Goal: Task Accomplishment & Management: Use online tool/utility

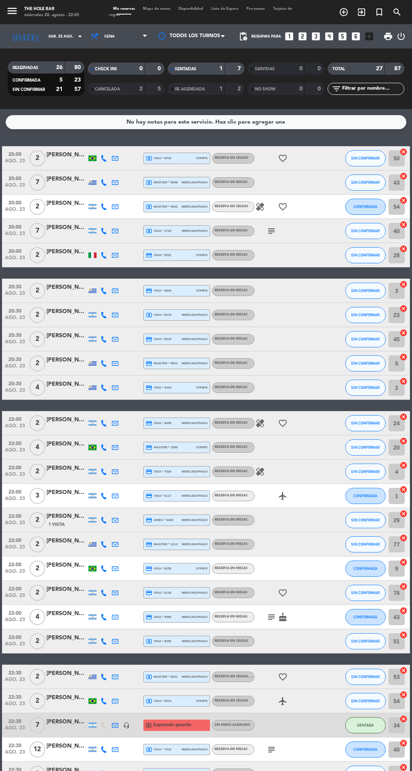
click at [44, 37] on input "sáb. 23 ago." at bounding box center [70, 36] width 53 height 13
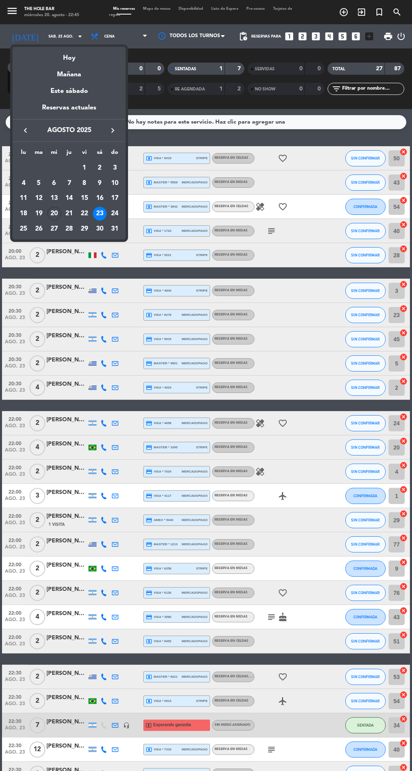
click at [44, 61] on div "Hoy" at bounding box center [69, 55] width 113 height 17
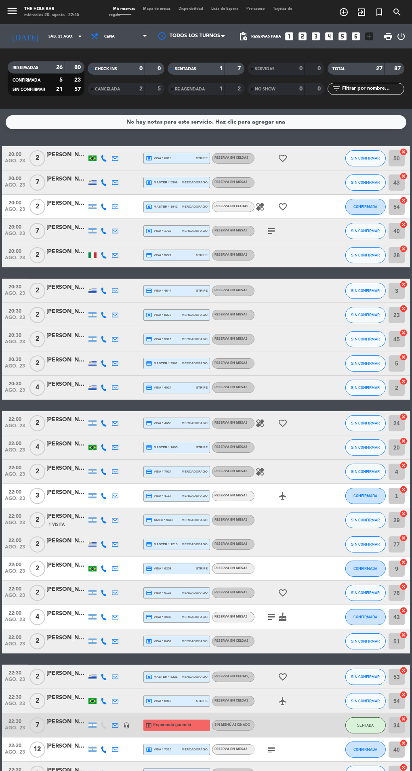
type input "mié. 20 ago."
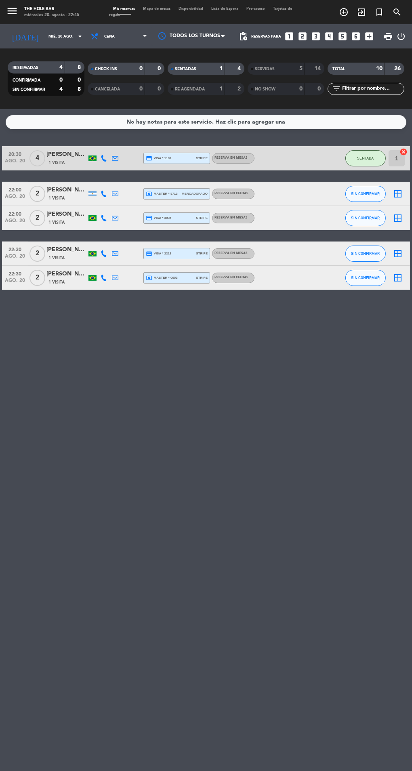
click at [171, 9] on span "Mapa de mesas" at bounding box center [157, 9] width 36 height 4
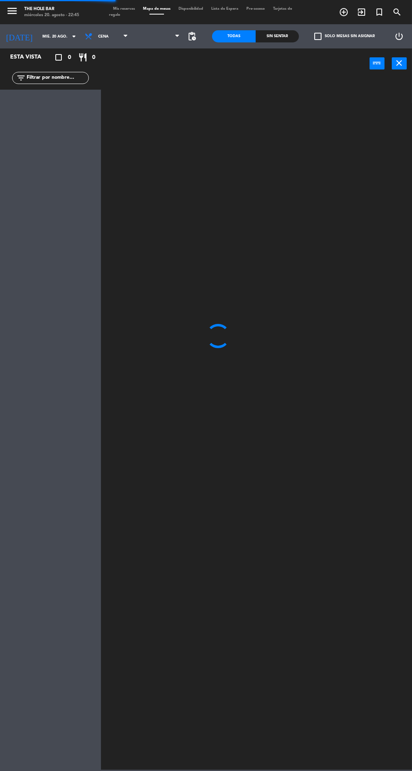
click at [158, 14] on span at bounding box center [156, 14] width 15 height 1
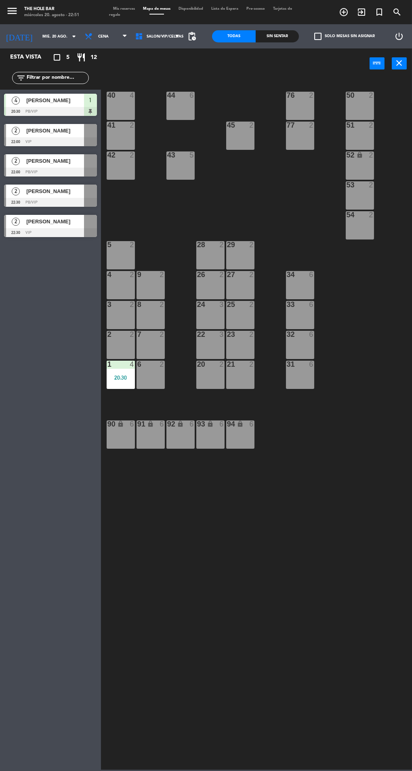
click at [237, 311] on div "25 2" at bounding box center [240, 315] width 28 height 28
click at [185, 68] on button "WALK IN" at bounding box center [192, 63] width 40 height 16
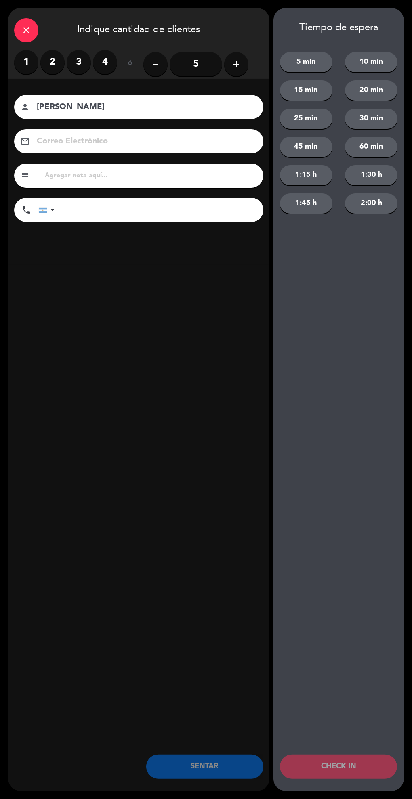
type input "[PERSON_NAME]"
click at [52, 62] on label "2" at bounding box center [52, 62] width 24 height 24
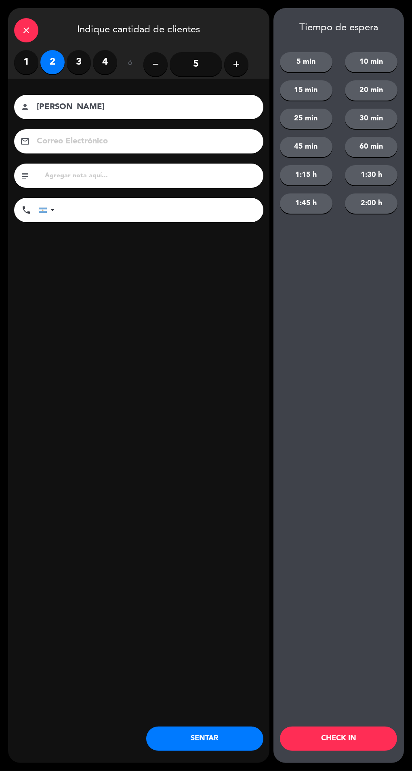
click at [221, 749] on button "SENTAR" at bounding box center [204, 738] width 117 height 24
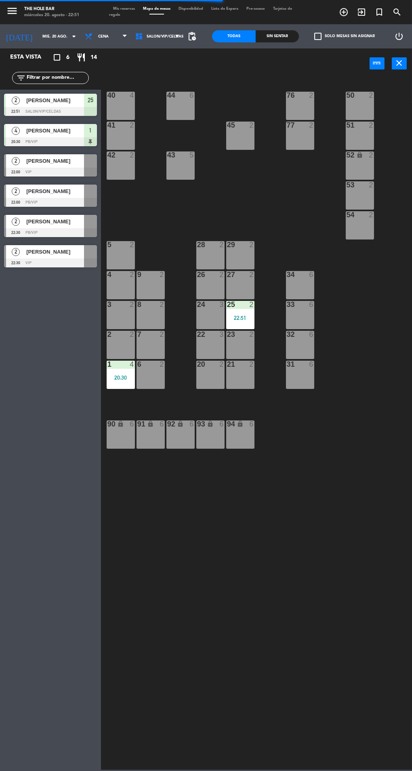
click at [141, 334] on div "7" at bounding box center [136, 334] width 13 height 7
click at [201, 69] on button "WALK IN" at bounding box center [192, 63] width 40 height 16
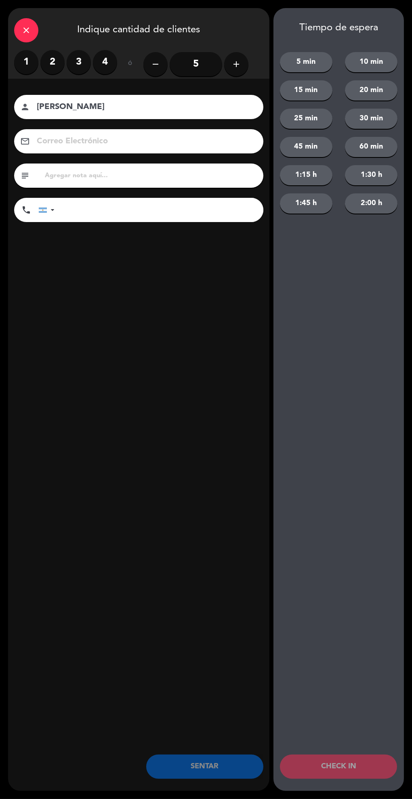
type input "[PERSON_NAME]"
click at [52, 65] on label "2" at bounding box center [52, 62] width 24 height 24
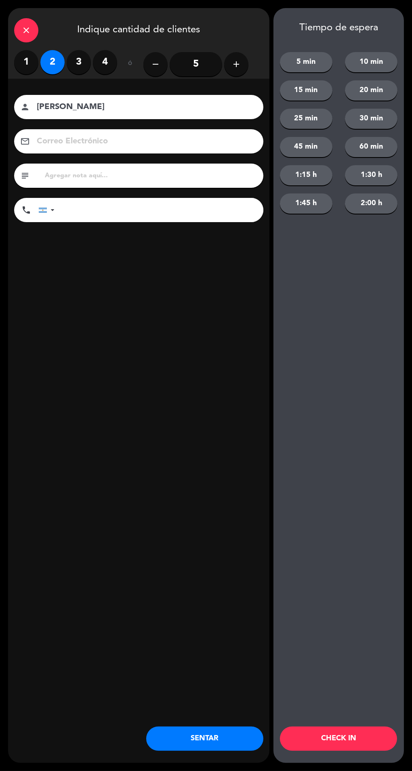
click at [217, 750] on button "SENTAR" at bounding box center [204, 738] width 117 height 24
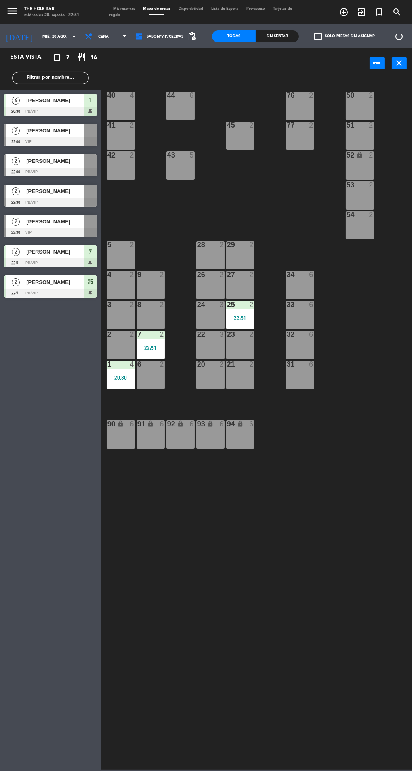
click at [197, 364] on div "20" at bounding box center [197, 364] width 0 height 7
click at [187, 67] on button "WALK IN" at bounding box center [192, 63] width 40 height 16
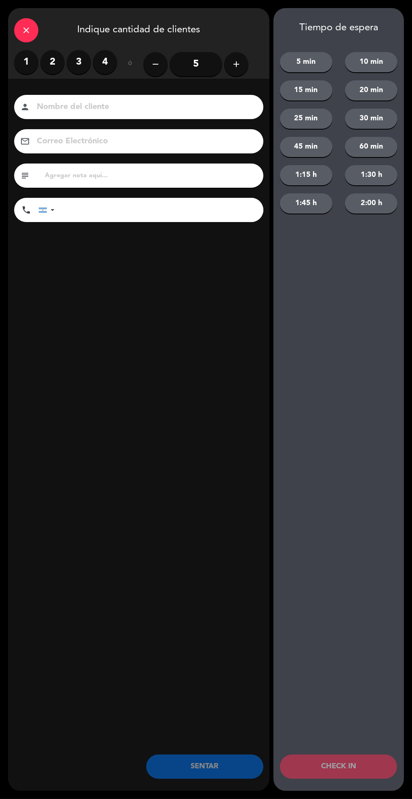
click at [78, 62] on label "3" at bounding box center [79, 62] width 24 height 24
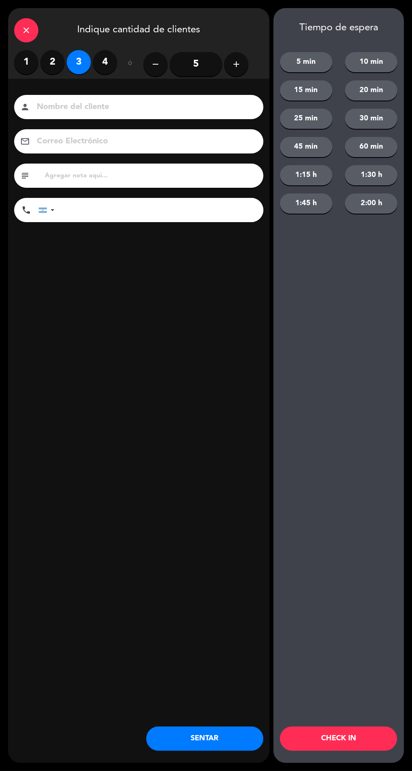
click at [48, 112] on input at bounding box center [144, 107] width 217 height 14
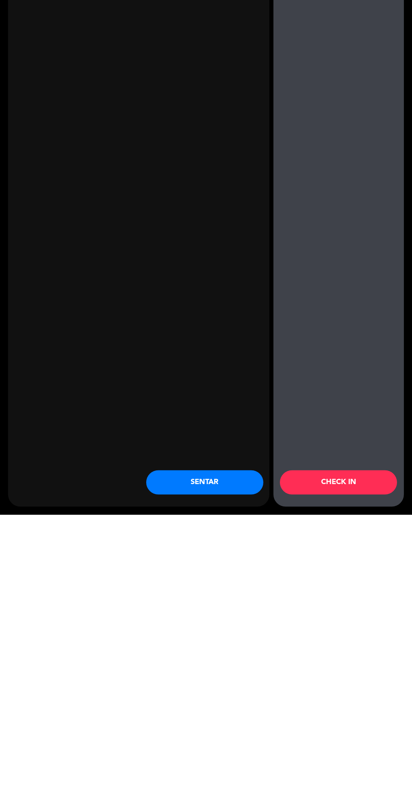
type input "Fabiala"
click at [172, 771] on button "SENTAR" at bounding box center [204, 767] width 117 height 24
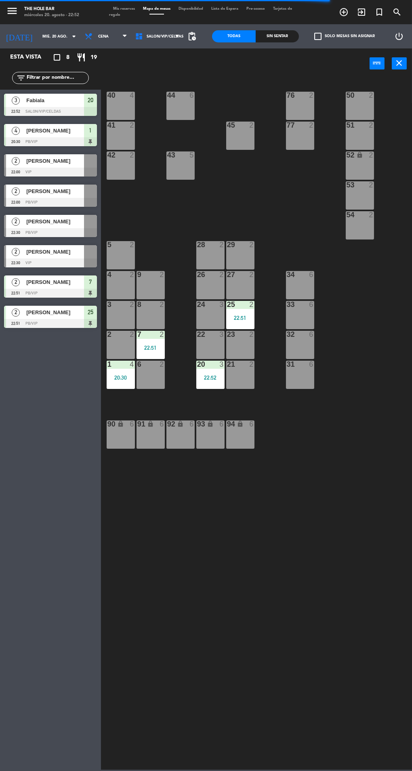
click at [142, 319] on div "8 2" at bounding box center [150, 315] width 28 height 28
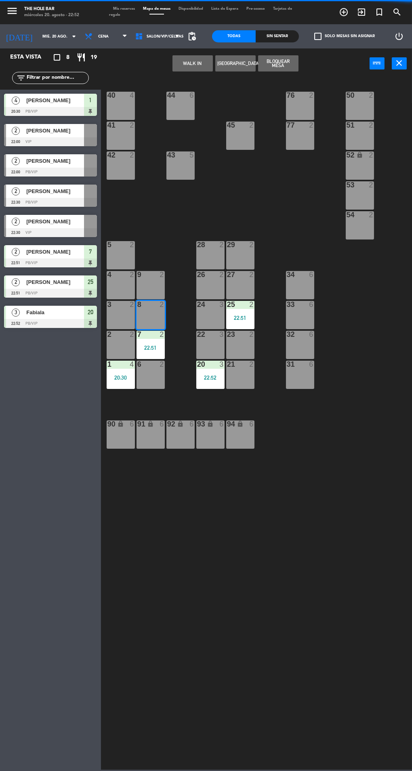
click at [181, 60] on button "WALK IN" at bounding box center [192, 63] width 40 height 16
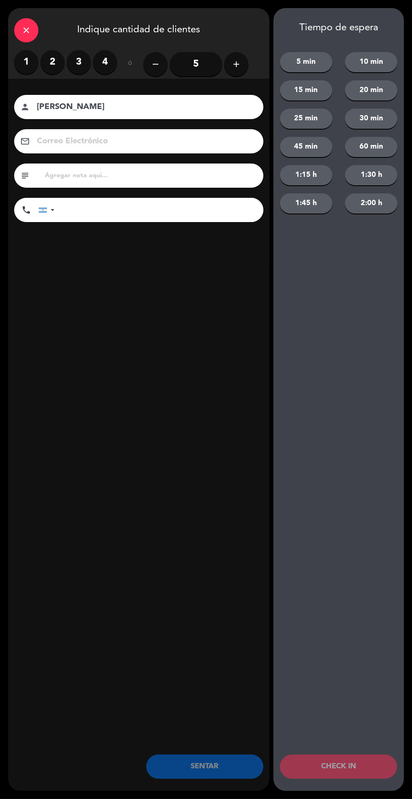
type input "[PERSON_NAME]"
click at [43, 55] on label "2" at bounding box center [52, 62] width 24 height 24
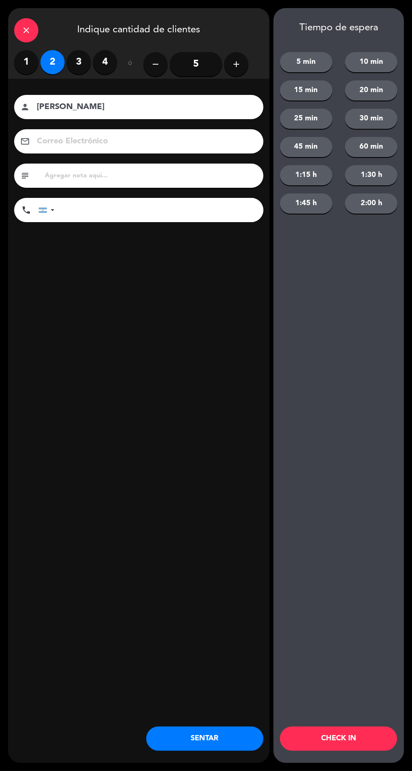
click at [197, 746] on button "SENTAR" at bounding box center [204, 738] width 117 height 24
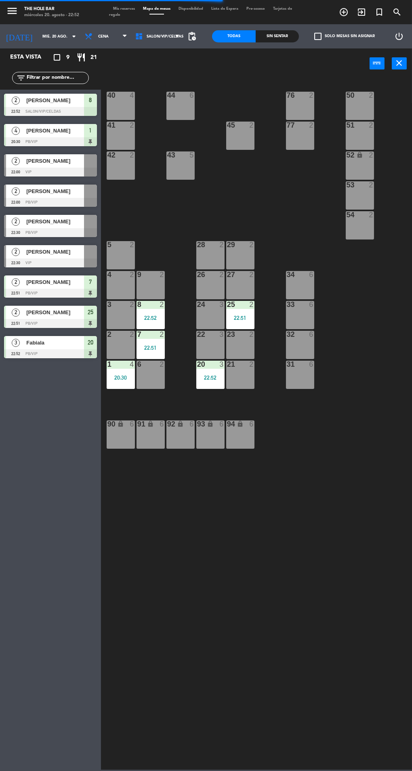
click at [115, 282] on div "4 2" at bounding box center [121, 285] width 28 height 28
click at [189, 61] on button "WALK IN" at bounding box center [192, 63] width 40 height 16
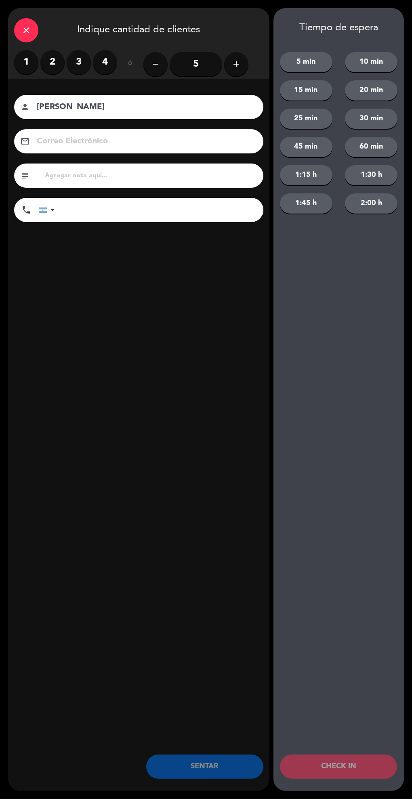
type input "[PERSON_NAME]"
click at [53, 65] on label "2" at bounding box center [52, 62] width 24 height 24
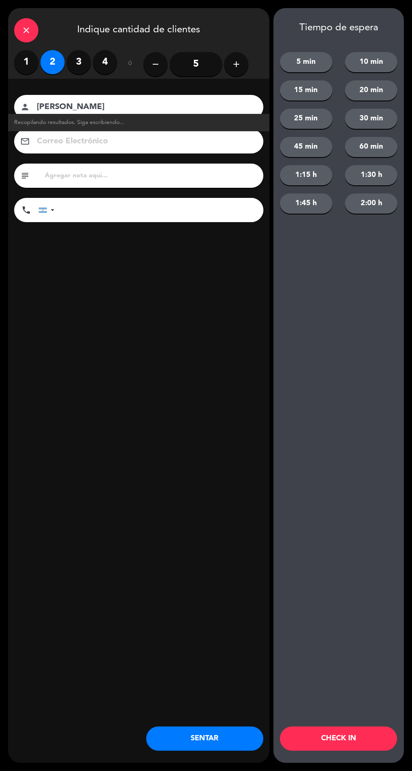
click at [198, 749] on button "SENTAR" at bounding box center [204, 738] width 117 height 24
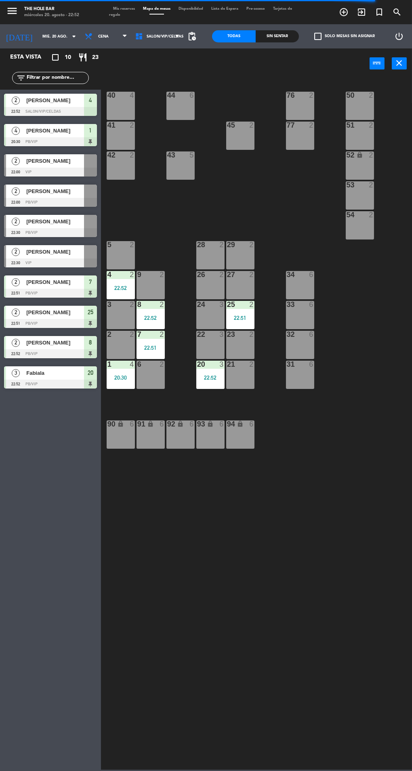
click at [120, 7] on span "Mis reservas" at bounding box center [124, 9] width 30 height 4
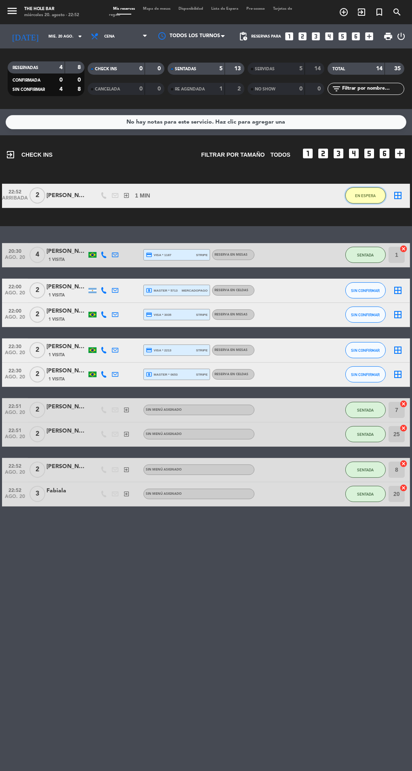
click at [373, 190] on button "EN ESPERA" at bounding box center [365, 195] width 40 height 16
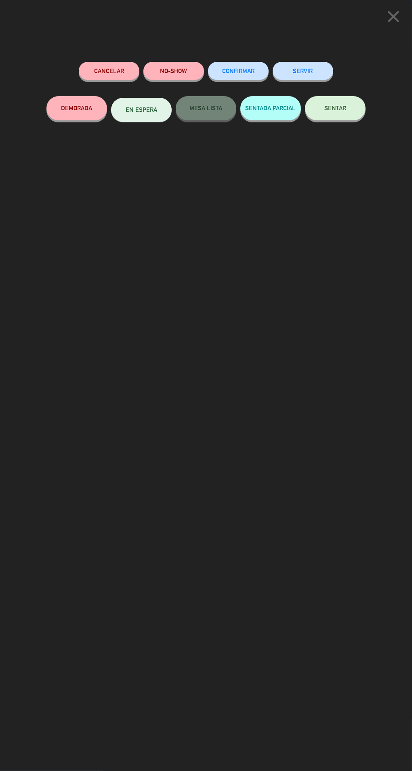
click at [319, 62] on div "SERVIR" at bounding box center [303, 79] width 61 height 34
click at [309, 75] on button "SERVIR" at bounding box center [303, 71] width 61 height 18
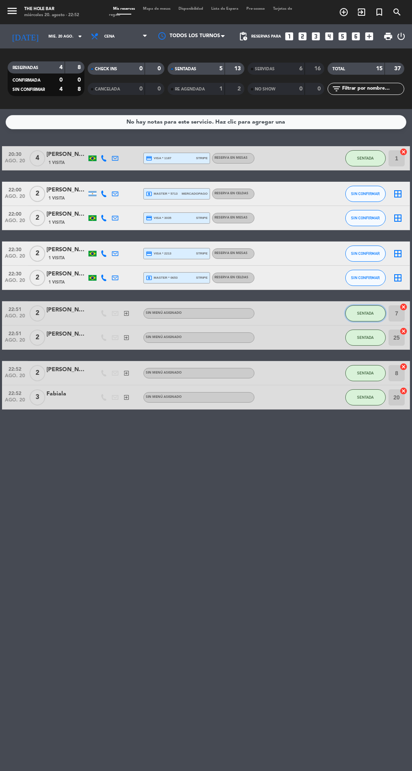
click at [383, 310] on button "SENTADA" at bounding box center [365, 313] width 40 height 16
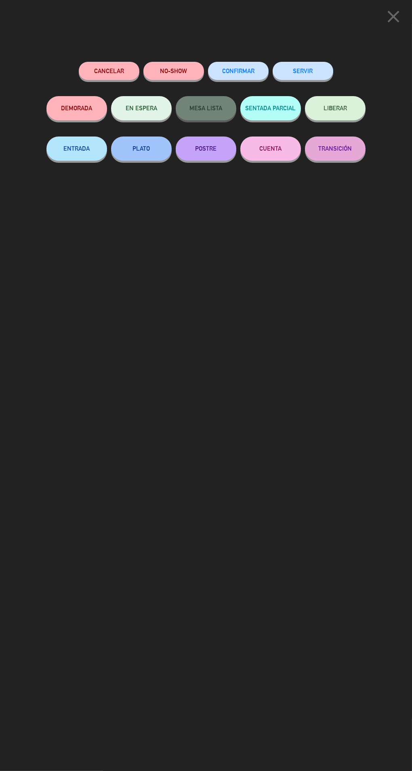
click at [317, 70] on button "SERVIR" at bounding box center [303, 71] width 61 height 18
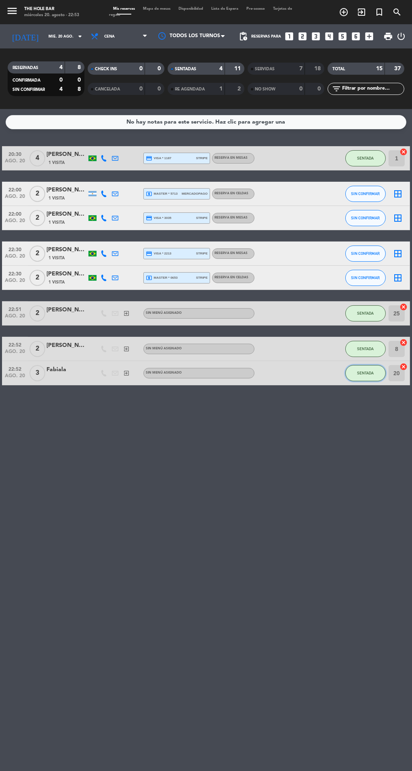
click at [377, 374] on button "SENTADA" at bounding box center [365, 373] width 40 height 16
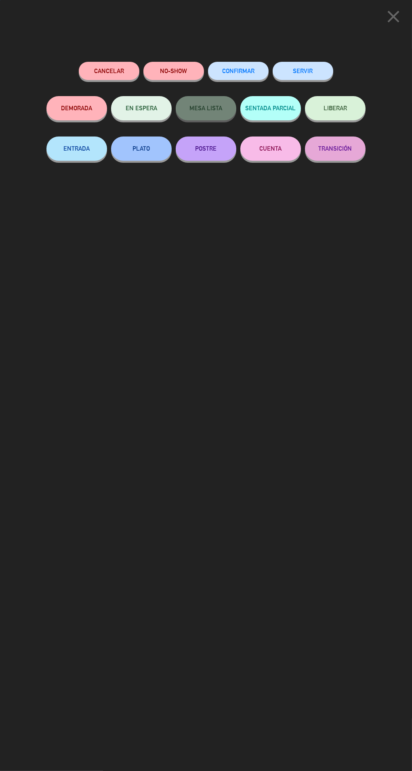
click at [316, 65] on button "SERVIR" at bounding box center [303, 71] width 61 height 18
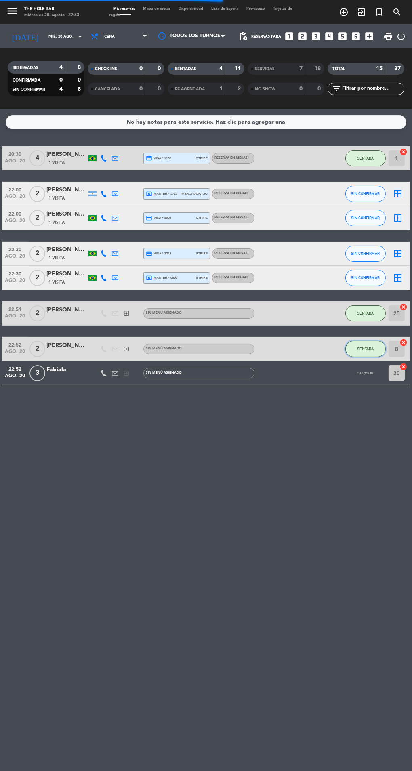
click at [365, 349] on span "SENTADA" at bounding box center [365, 348] width 17 height 4
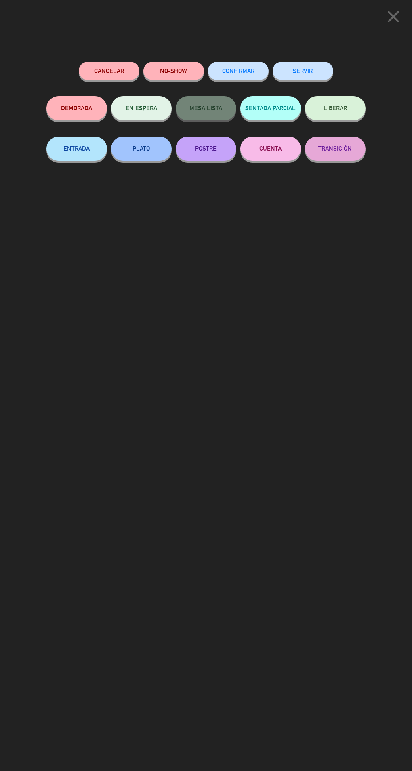
click at [309, 67] on button "SERVIR" at bounding box center [303, 71] width 61 height 18
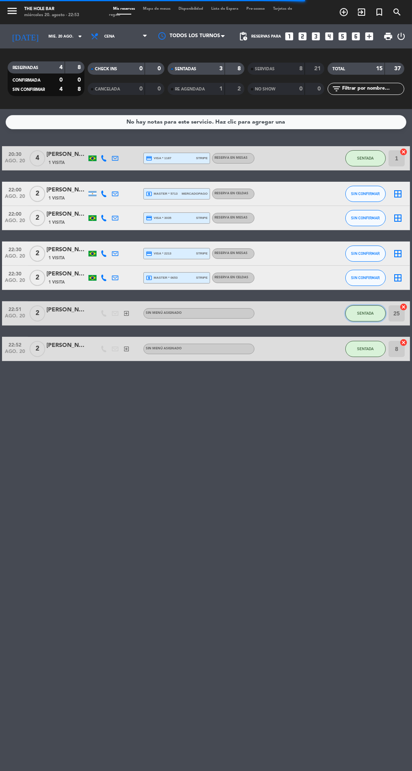
click at [367, 315] on span "SENTADA" at bounding box center [365, 313] width 17 height 4
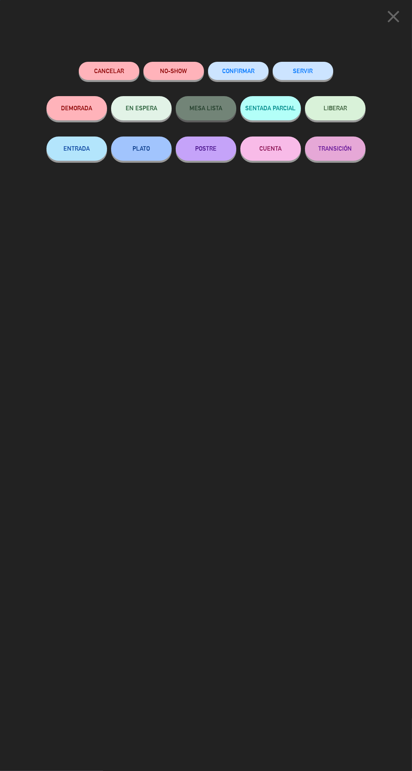
click at [315, 73] on button "SERVIR" at bounding box center [303, 71] width 61 height 18
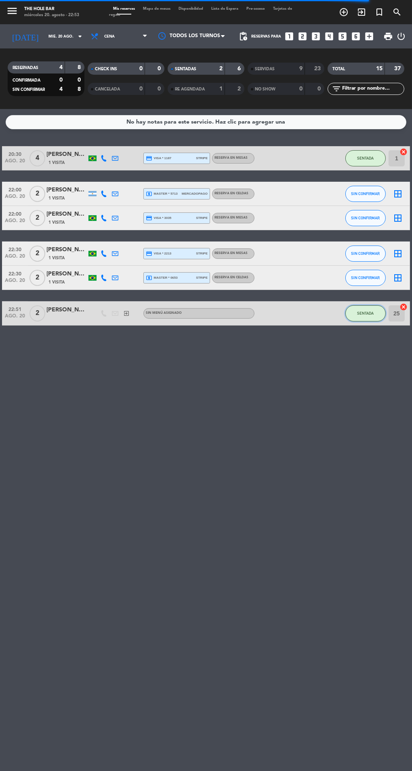
click at [363, 311] on span "SENTADA" at bounding box center [365, 313] width 17 height 4
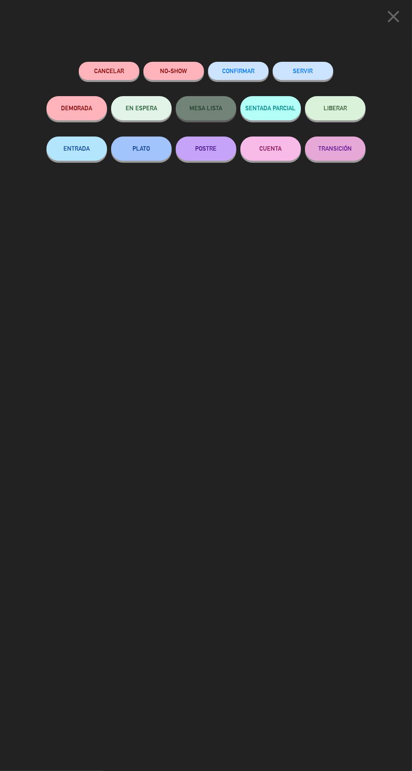
click at [323, 75] on button "SERVIR" at bounding box center [303, 71] width 61 height 18
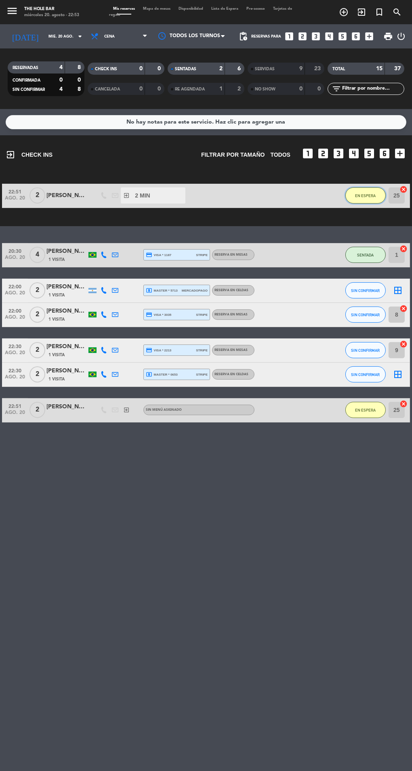
click at [375, 191] on button "EN ESPERA" at bounding box center [365, 195] width 40 height 16
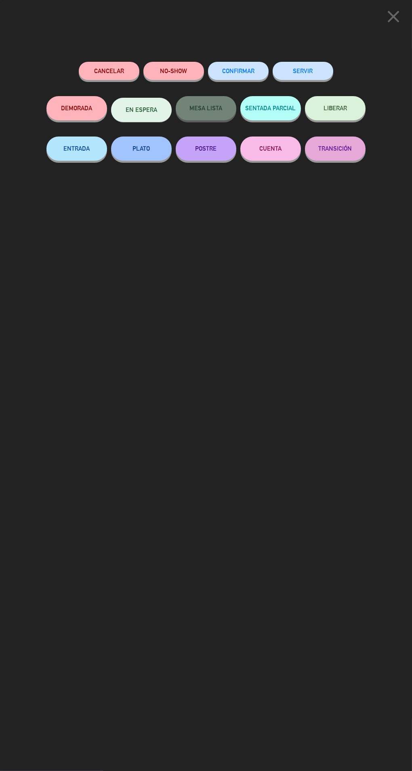
click at [311, 69] on button "SERVIR" at bounding box center [303, 71] width 61 height 18
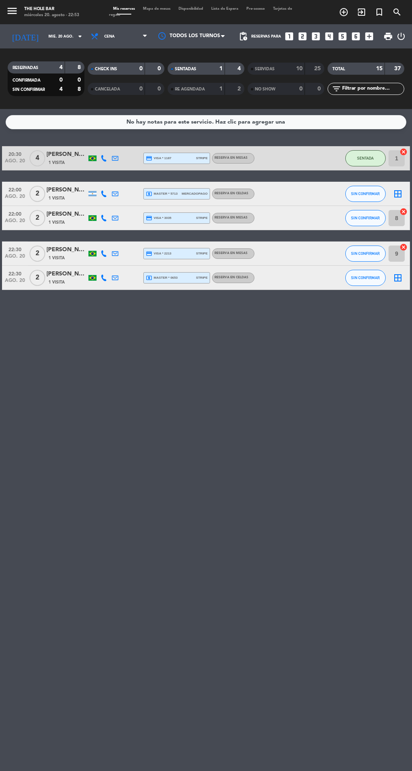
click at [168, 8] on span "Mapa de mesas" at bounding box center [157, 9] width 36 height 4
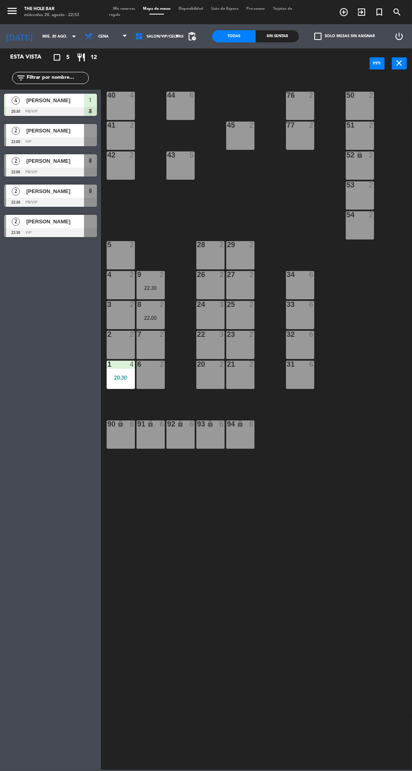
click at [279, 34] on div "Sin sentar" at bounding box center [278, 36] width 44 height 12
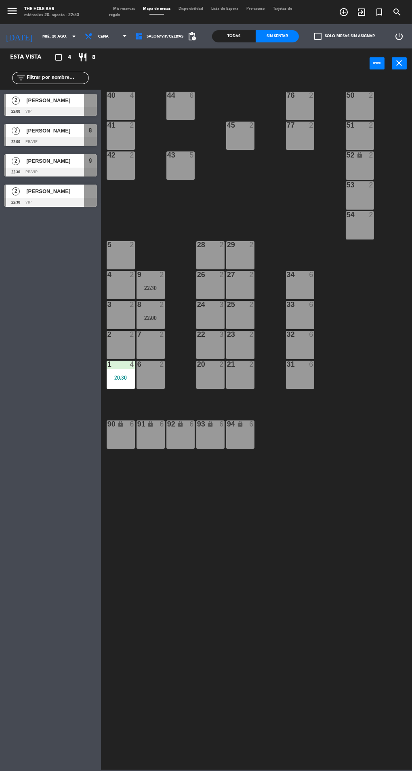
click at [75, 97] on span "[PERSON_NAME]" at bounding box center [55, 100] width 58 height 8
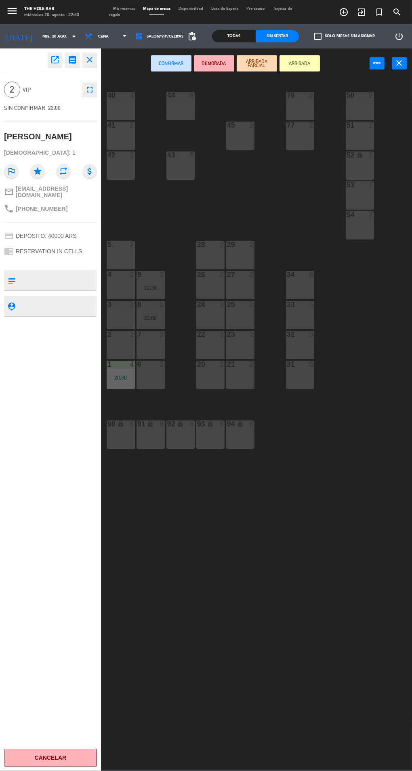
click at [366, 136] on div "51 2" at bounding box center [360, 136] width 28 height 28
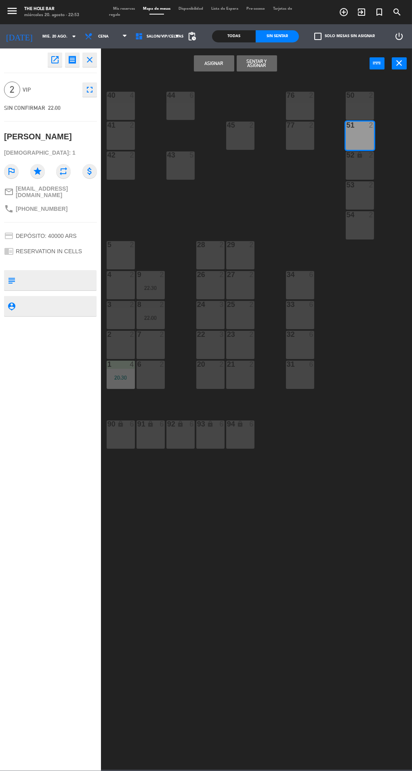
click at [273, 60] on button "Sentar y Asignar" at bounding box center [257, 63] width 40 height 16
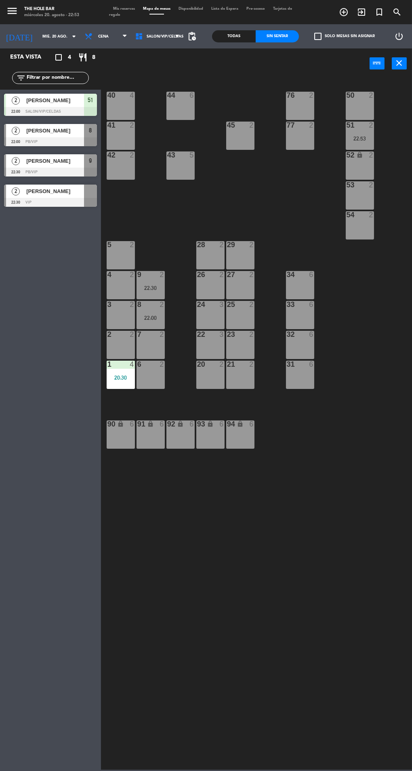
click at [67, 137] on div at bounding box center [50, 141] width 93 height 9
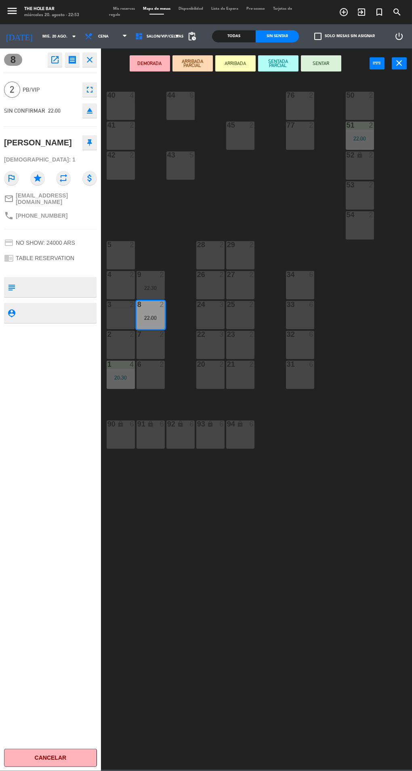
click at [246, 334] on div at bounding box center [239, 334] width 13 height 7
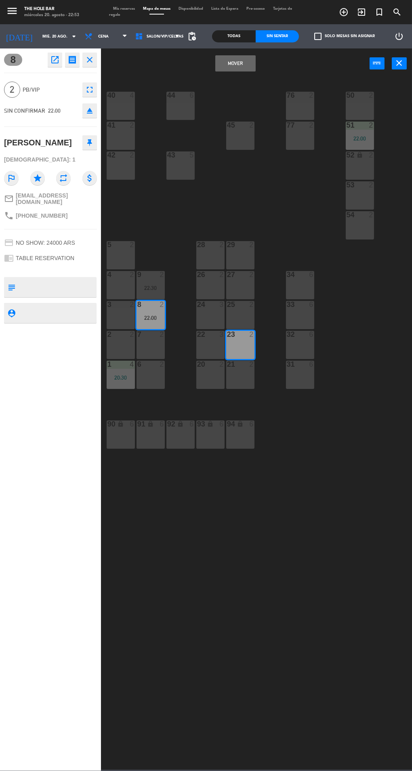
click at [250, 63] on button "Mover" at bounding box center [235, 63] width 40 height 16
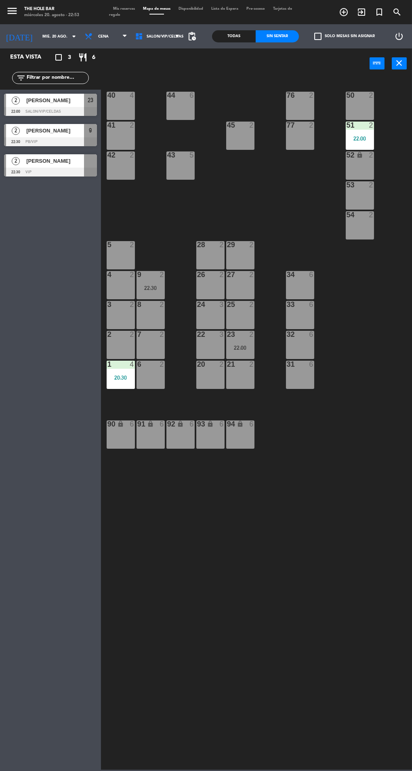
click at [76, 132] on span "[PERSON_NAME]" at bounding box center [55, 130] width 58 height 8
click at [240, 463] on div "40 4 44 6 76 2 50 2 41 2 77 2 45 2 51 2 22:00 42 2 43 5 52 lock 2 53 2 54 2 28 …" at bounding box center [258, 423] width 307 height 693
click at [81, 163] on span "[PERSON_NAME]" at bounding box center [55, 161] width 58 height 8
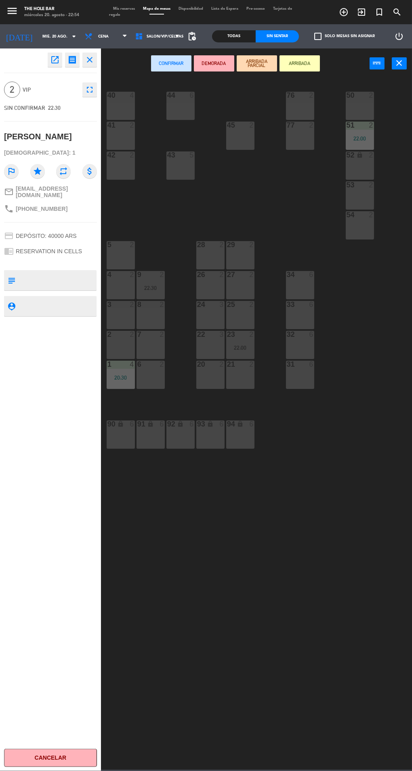
click at [361, 96] on div at bounding box center [359, 95] width 13 height 7
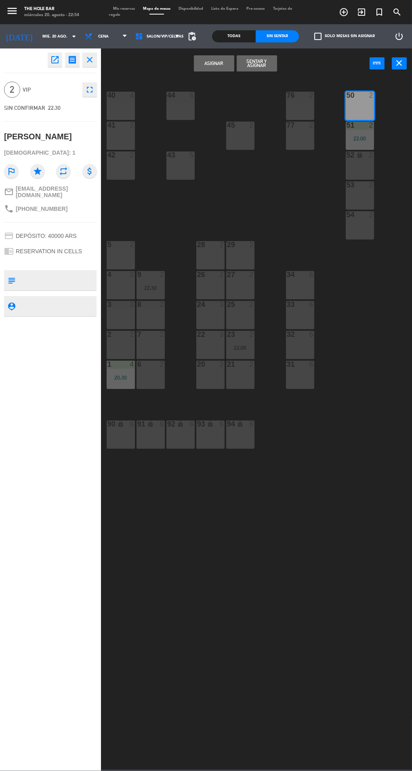
click at [269, 69] on button "Sentar y Asignar" at bounding box center [257, 63] width 40 height 16
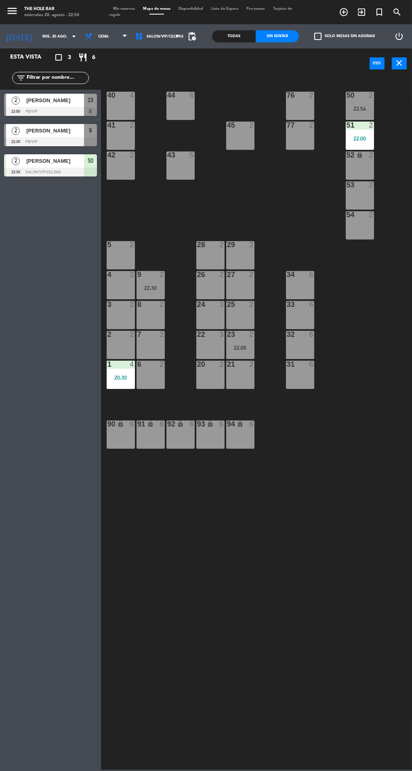
click at [128, 7] on span "Mis reservas" at bounding box center [124, 9] width 30 height 4
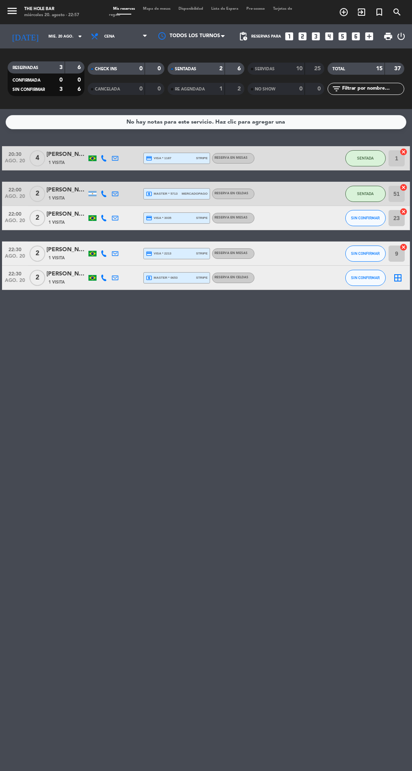
click at [166, 9] on span "Mapa de mesas" at bounding box center [157, 9] width 36 height 4
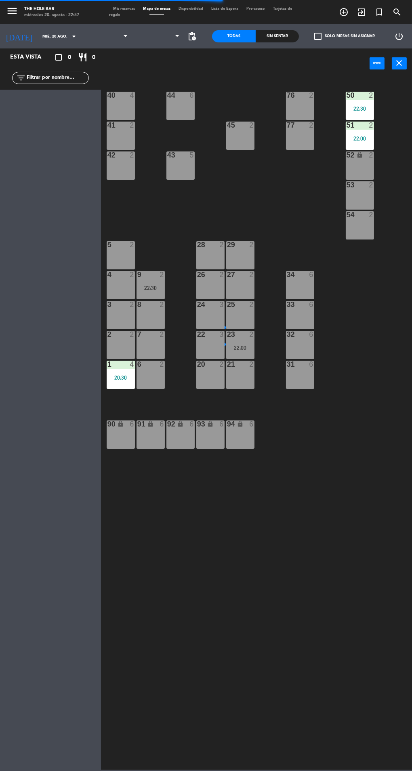
click at [126, 9] on span "Mis reservas" at bounding box center [124, 9] width 30 height 4
